Goal: Transaction & Acquisition: Purchase product/service

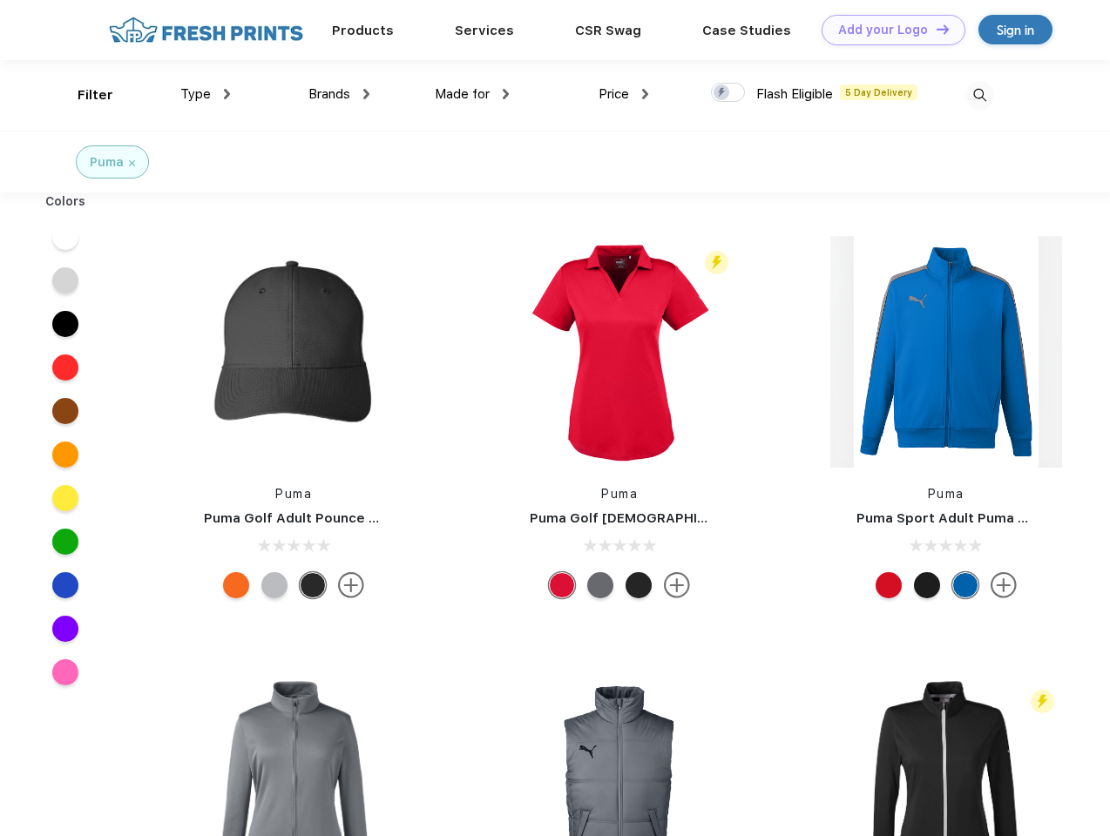
click at [887, 30] on link "Add your Logo Design Tool" at bounding box center [894, 30] width 144 height 30
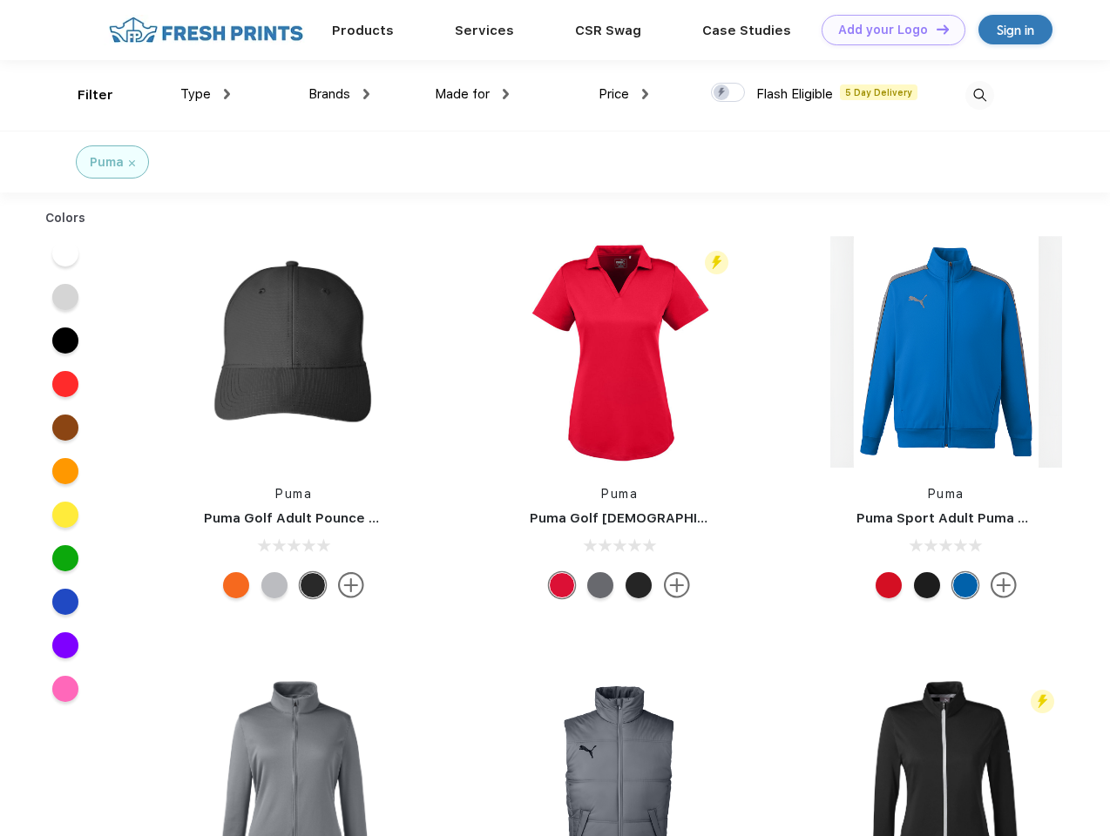
click at [0, 0] on div "Design Tool" at bounding box center [0, 0] width 0 height 0
click at [935, 29] on link "Add your Logo Design Tool" at bounding box center [894, 30] width 144 height 30
click at [84, 95] on div "Filter" at bounding box center [96, 95] width 36 height 20
click at [206, 94] on span "Type" at bounding box center [195, 94] width 30 height 16
click at [339, 94] on span "Brands" at bounding box center [329, 94] width 42 height 16
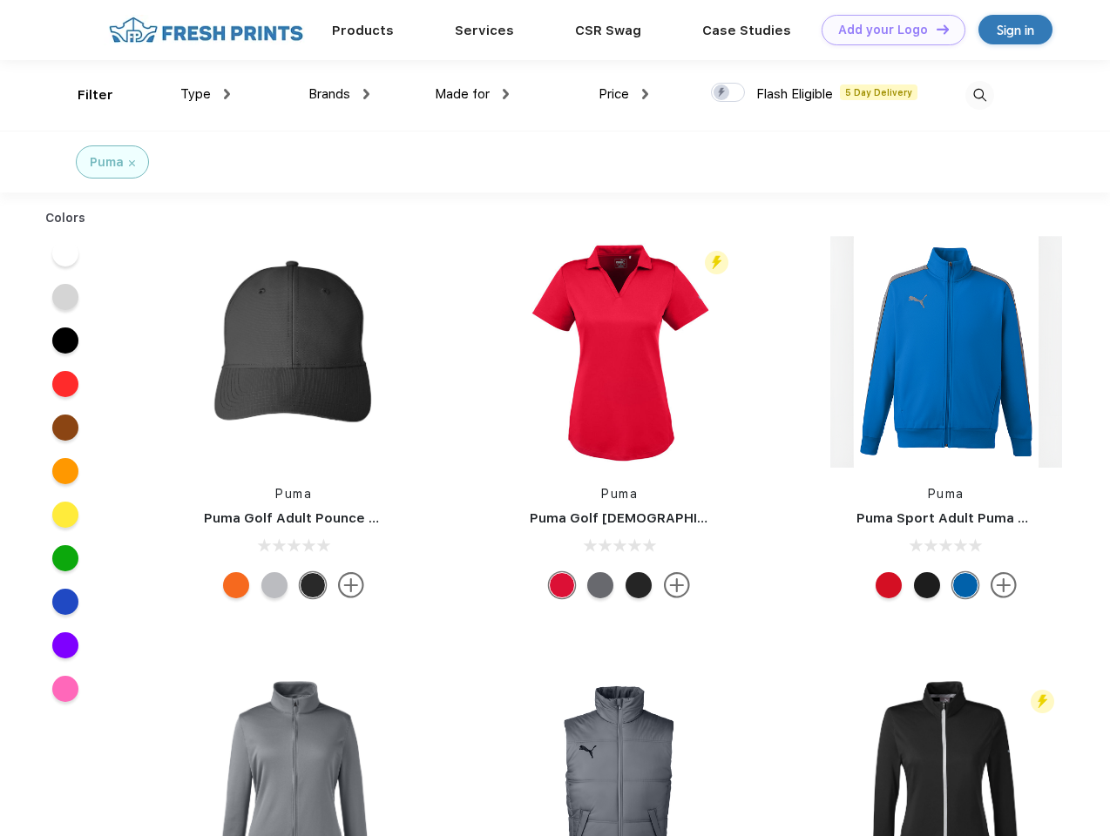
click at [472, 94] on span "Made for" at bounding box center [462, 94] width 55 height 16
click at [624, 94] on span "Price" at bounding box center [614, 94] width 30 height 16
click at [728, 93] on div at bounding box center [728, 92] width 34 height 19
click at [722, 93] on input "checkbox" at bounding box center [716, 87] width 11 height 11
click at [979, 95] on img at bounding box center [979, 95] width 29 height 29
